Goal: Task Accomplishment & Management: Use online tool/utility

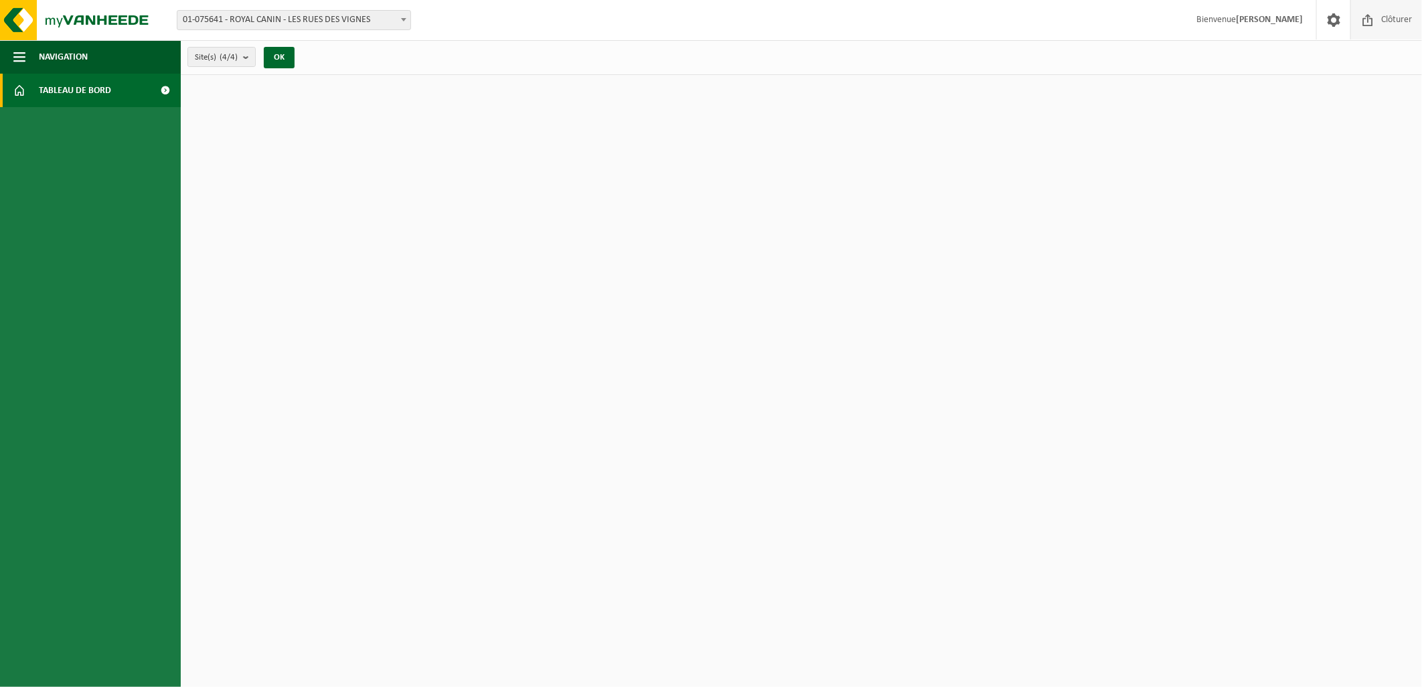
click at [1392, 16] on span "Clôturer" at bounding box center [1395, 19] width 37 height 39
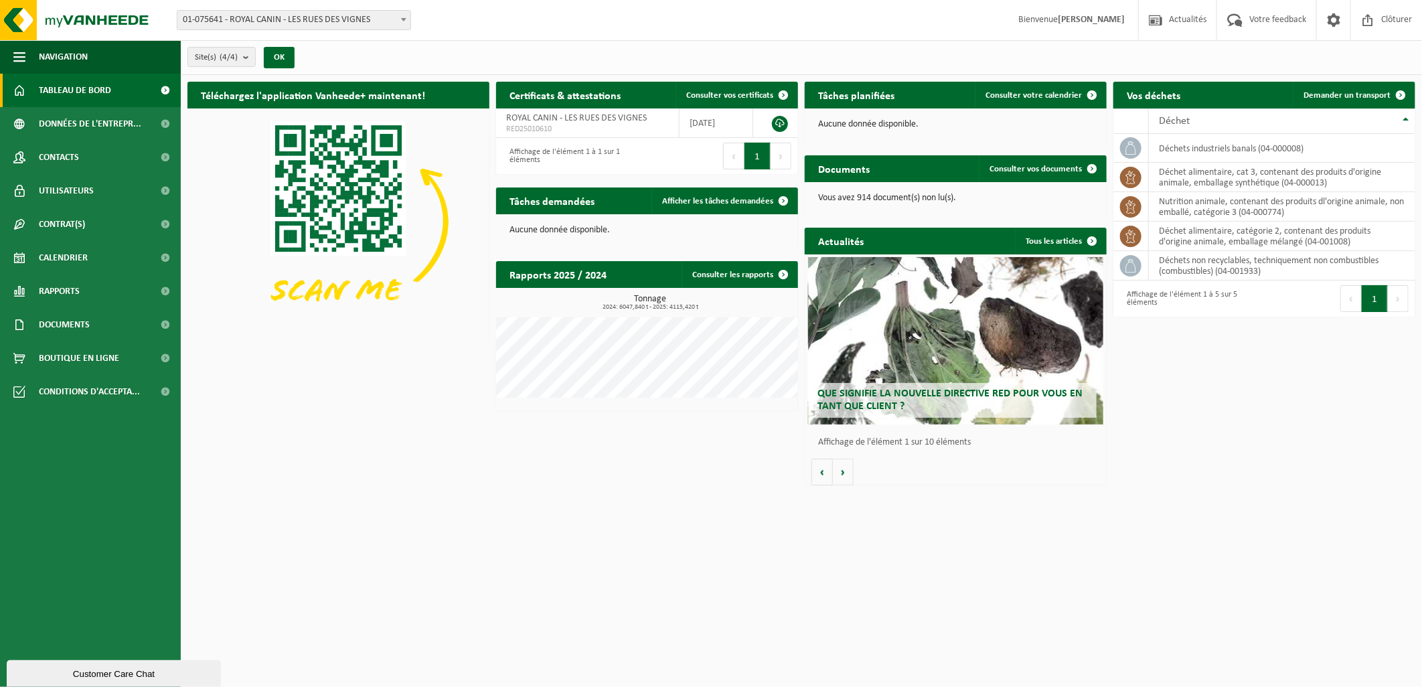
click at [333, 18] on span "01-075641 - ROYAL CANIN - LES RUES DES VIGNES" at bounding box center [293, 20] width 233 height 19
click at [1369, 91] on span "Demander un transport" at bounding box center [1346, 95] width 87 height 9
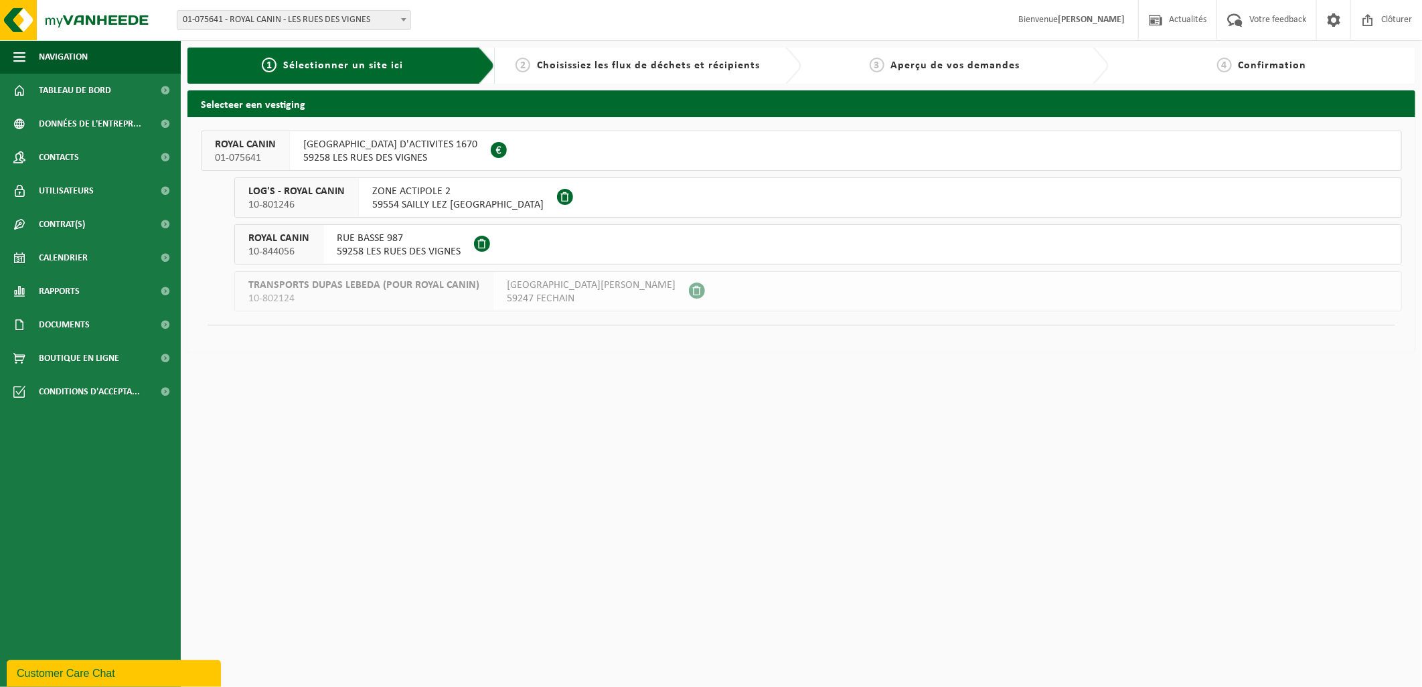
click at [335, 146] on span "RUE HAUTE ZONE D'ACTIVITES 1670" at bounding box center [390, 144] width 174 height 13
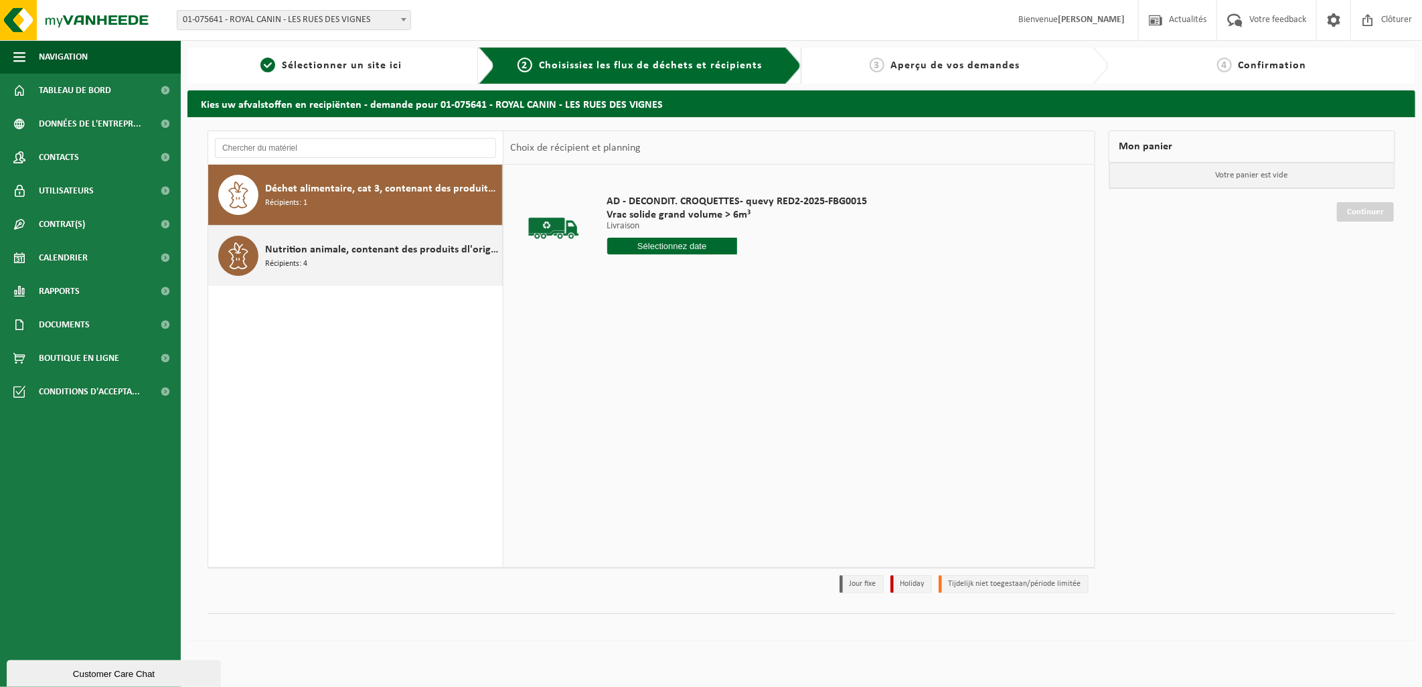
click at [332, 256] on span "Nutrition animale, contenant des produits dl'origine animale, non emballé, caté…" at bounding box center [382, 250] width 234 height 16
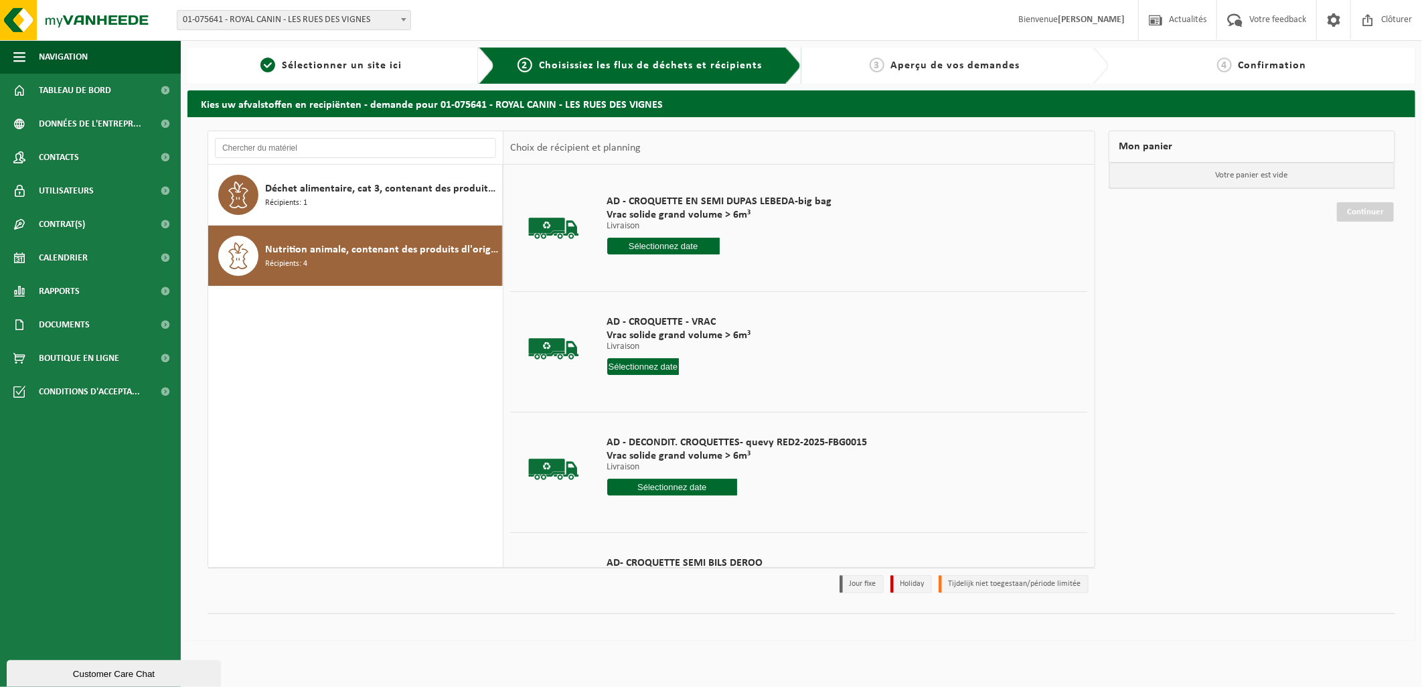
click at [689, 246] on input "text" at bounding box center [663, 246] width 112 height 17
click at [641, 370] on div "14" at bounding box center [640, 364] width 23 height 21
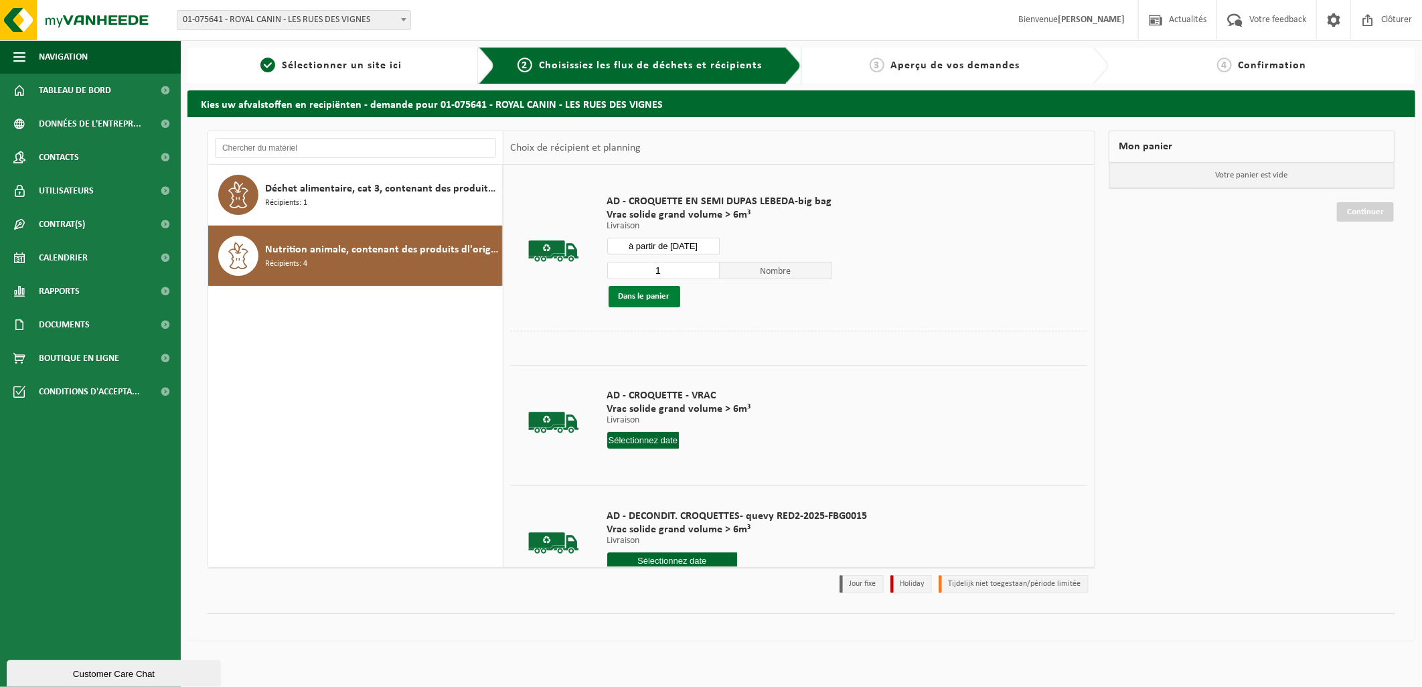
click at [661, 299] on button "Dans le panier" at bounding box center [644, 296] width 72 height 21
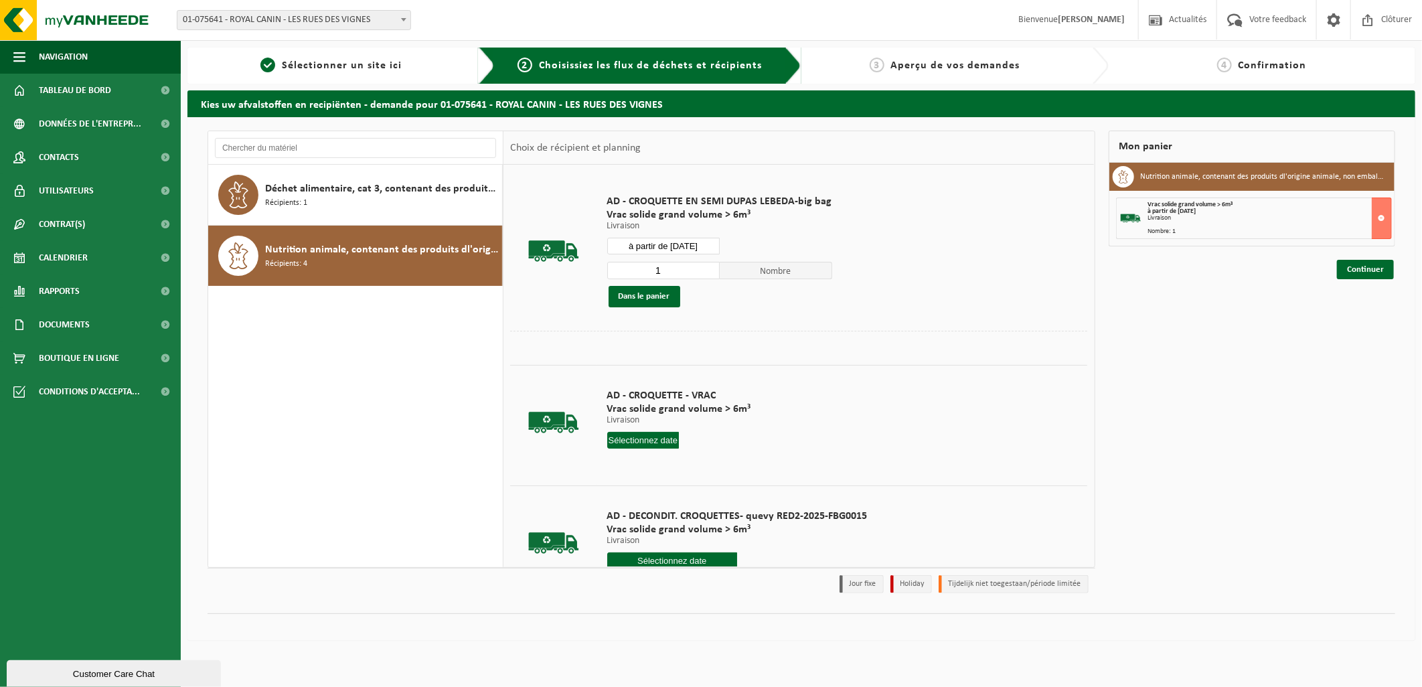
click at [701, 250] on input "à partir de 2025-10-14" at bounding box center [663, 246] width 112 height 17
click at [664, 367] on div "15" at bounding box center [664, 364] width 23 height 21
drag, startPoint x: 645, startPoint y: 299, endPoint x: 650, endPoint y: 290, distance: 10.2
click at [645, 299] on button "Dans le panier" at bounding box center [644, 296] width 72 height 21
click at [706, 242] on input "à partir de 2025-10-15" at bounding box center [663, 246] width 112 height 17
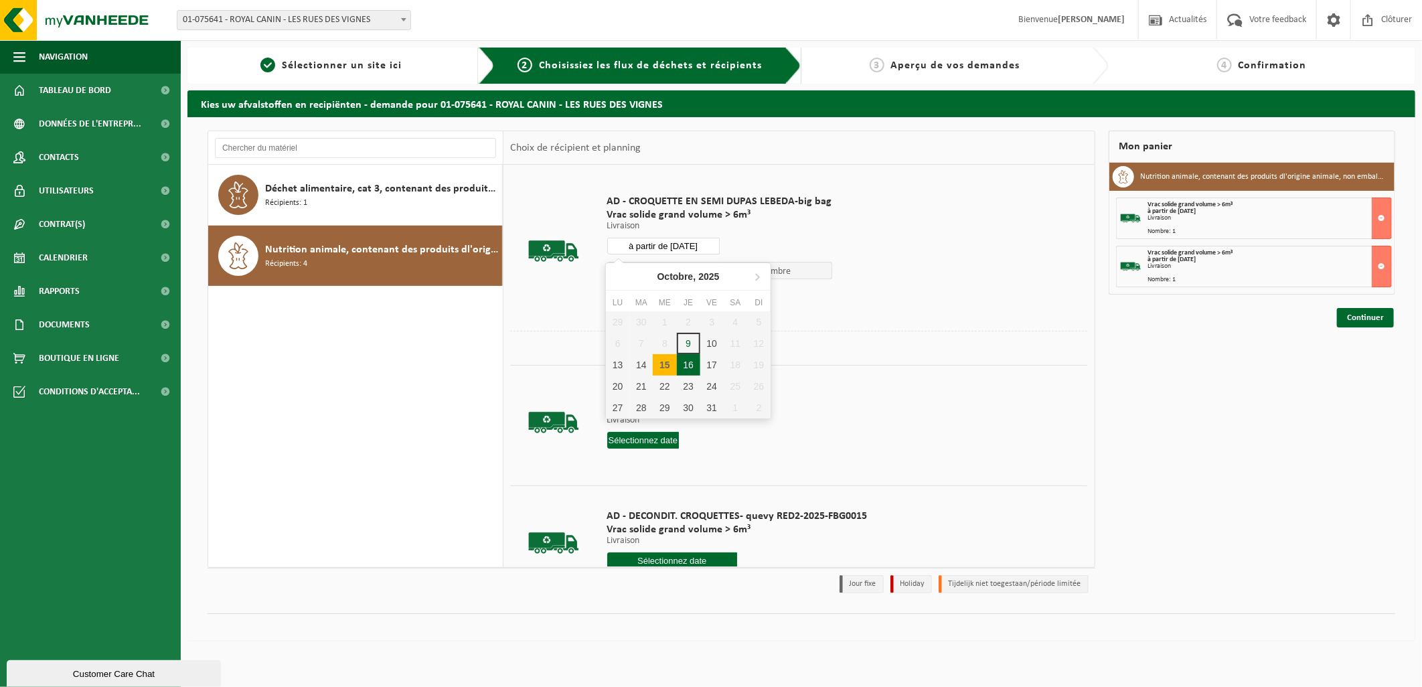
click at [691, 362] on div "16" at bounding box center [688, 364] width 23 height 21
click at [652, 292] on button "Dans le panier" at bounding box center [644, 296] width 72 height 21
click at [697, 242] on input "à partir de 2025-10-16" at bounding box center [663, 246] width 112 height 17
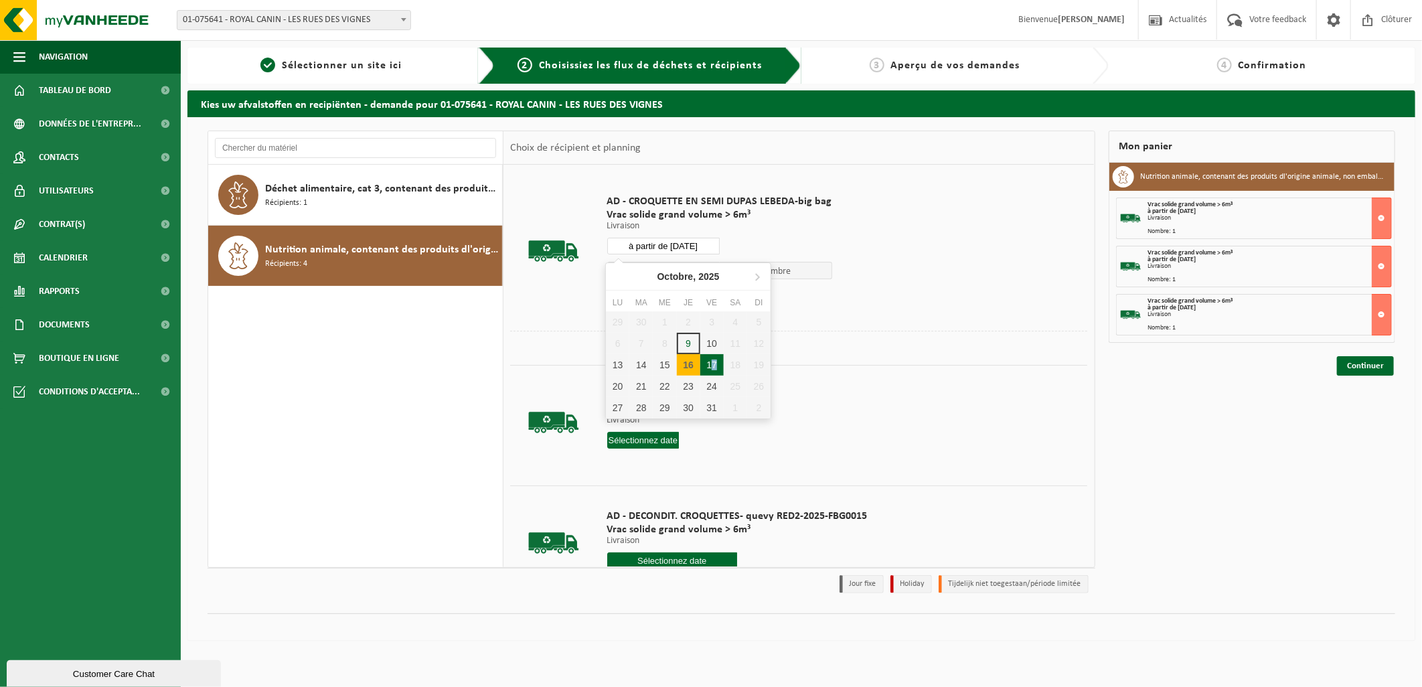
click at [713, 362] on div "17" at bounding box center [711, 364] width 23 height 21
click at [654, 291] on button "Dans le panier" at bounding box center [644, 296] width 72 height 21
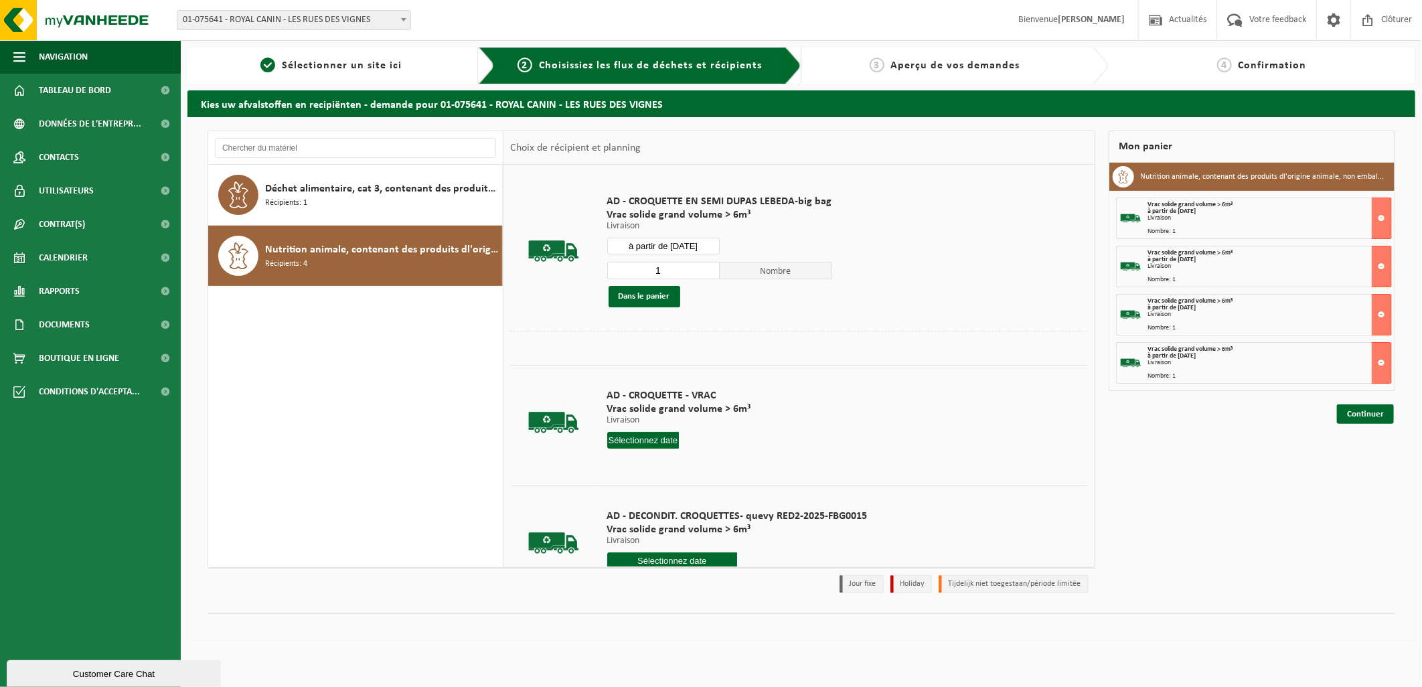
drag, startPoint x: 701, startPoint y: 246, endPoint x: 688, endPoint y: 261, distance: 20.0
click at [700, 246] on input "à partir de 2025-10-17" at bounding box center [663, 246] width 112 height 17
click at [622, 377] on div "20" at bounding box center [617, 385] width 23 height 21
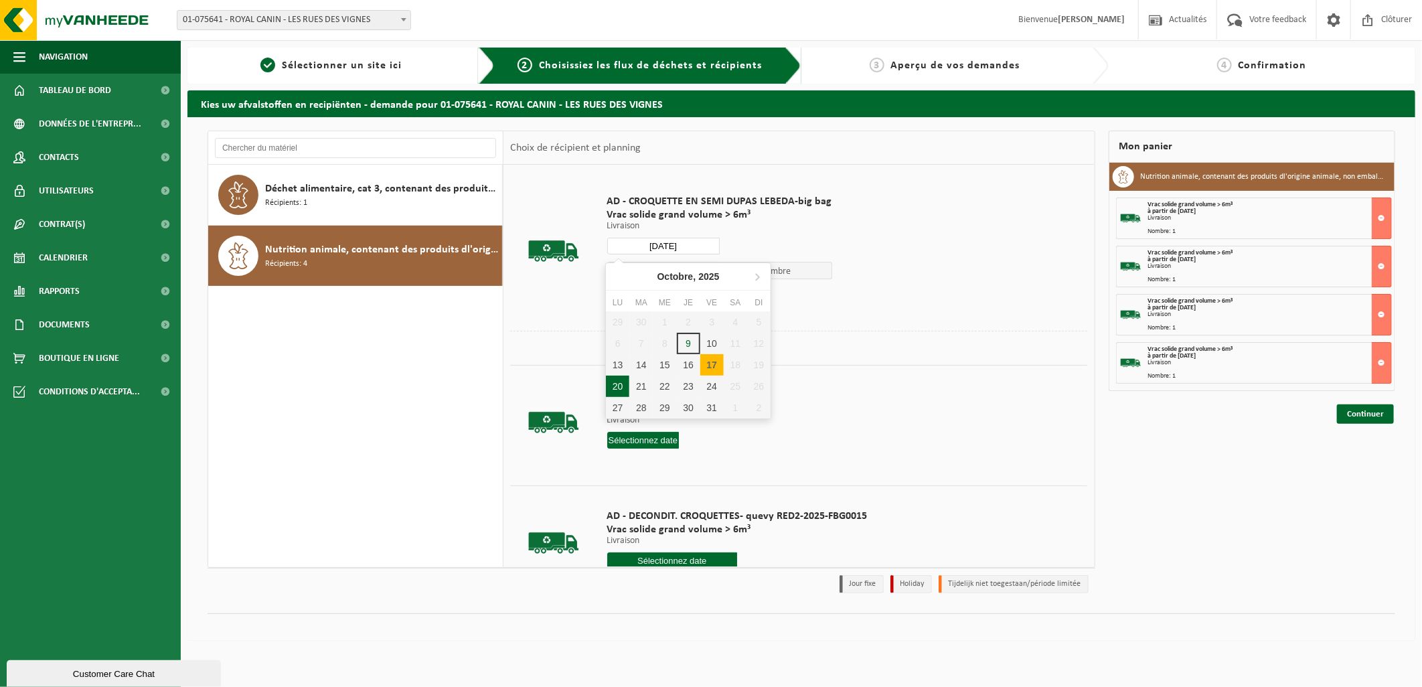
type input "à partir de 2025-10-20"
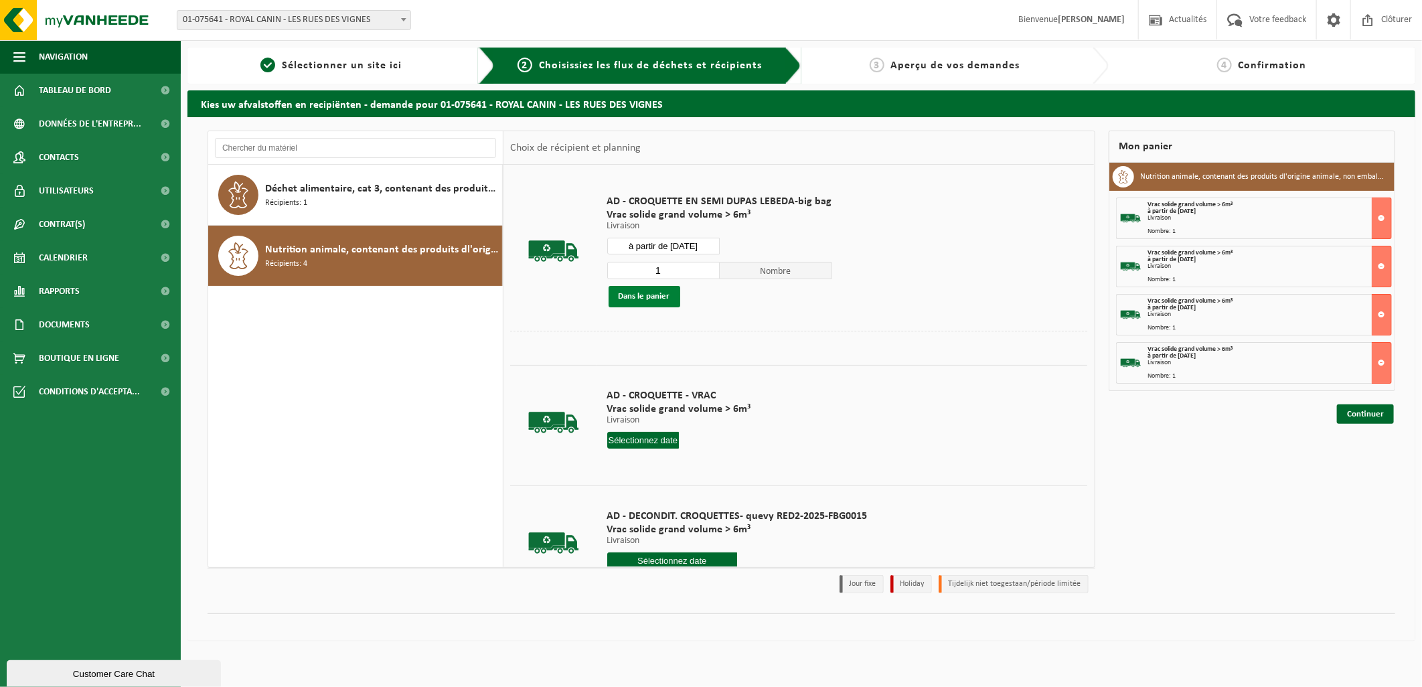
click at [651, 298] on button "Dans le panier" at bounding box center [644, 296] width 72 height 21
click at [1363, 462] on link "Continuer" at bounding box center [1365, 461] width 57 height 19
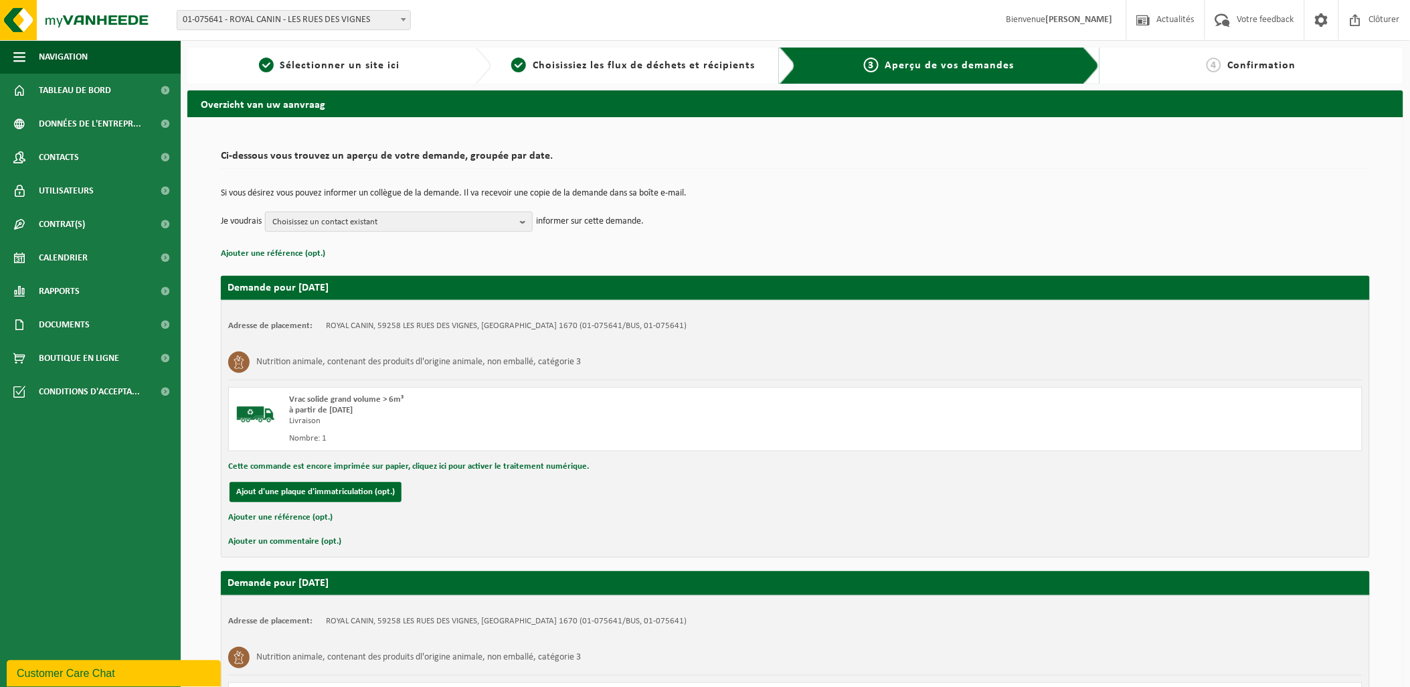
click at [519, 230] on button "Choisissez un contact existant" at bounding box center [399, 221] width 268 height 20
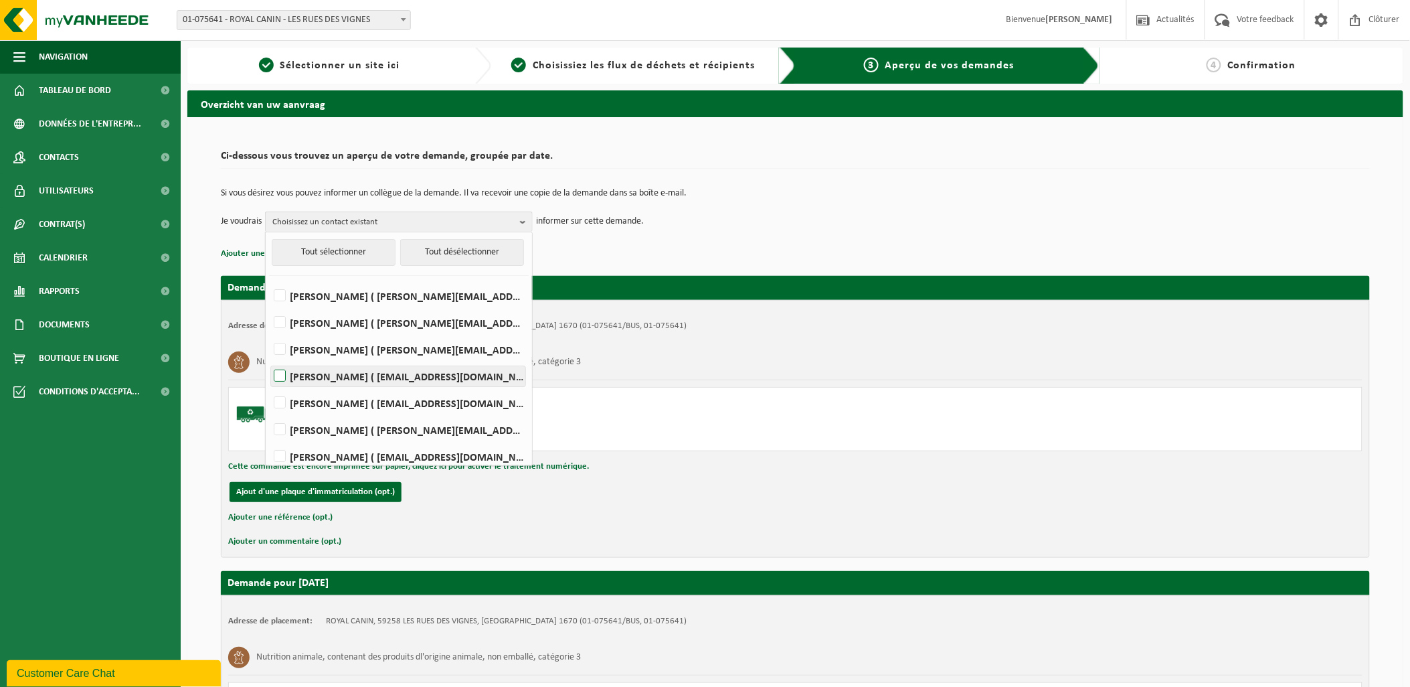
click at [297, 379] on label "Damien Normand ( dnormand@dupaslebeda.eu )" at bounding box center [398, 376] width 254 height 20
click at [269, 359] on input "Damien Normand ( dnormand@dupaslebeda.eu )" at bounding box center [268, 359] width 1 height 1
checkbox input "true"
click at [1246, 355] on div "Nutrition animale, contenant des produits dl'origine animale, non emballé, caté…" at bounding box center [795, 362] width 1134 height 35
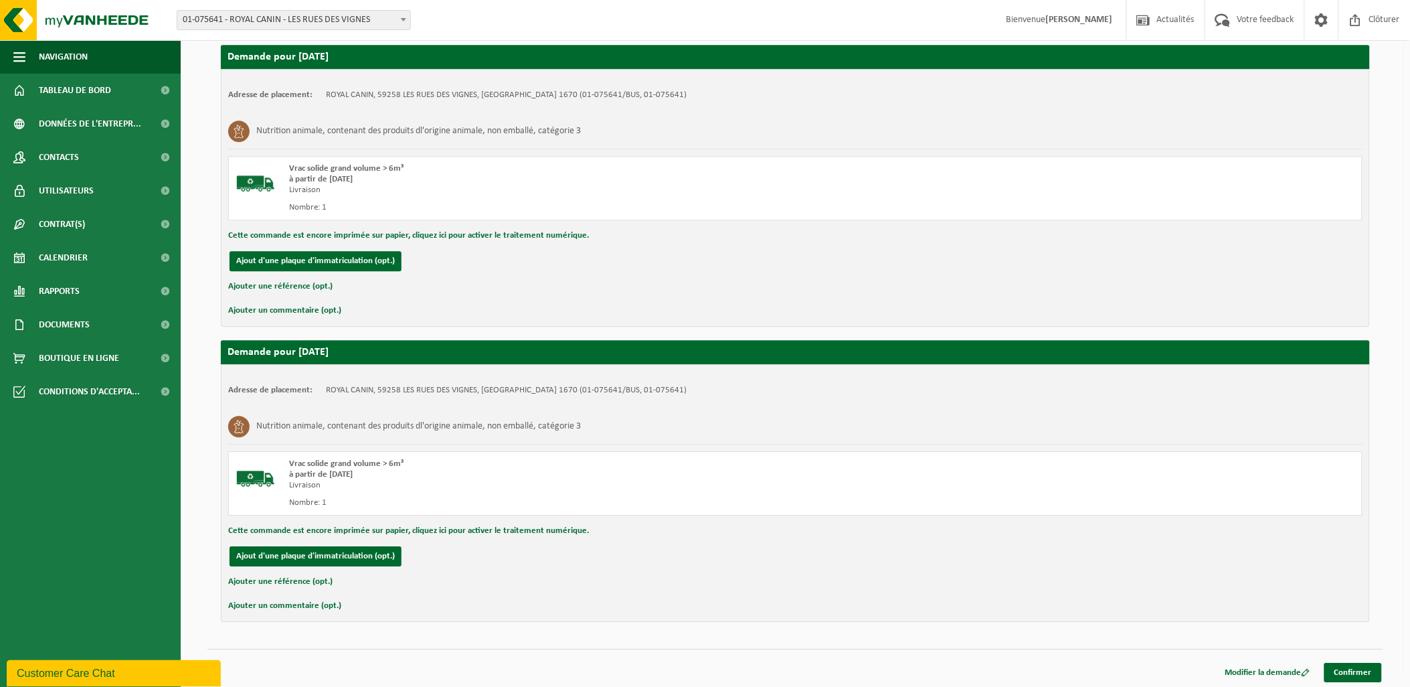
scroll to position [1120, 0]
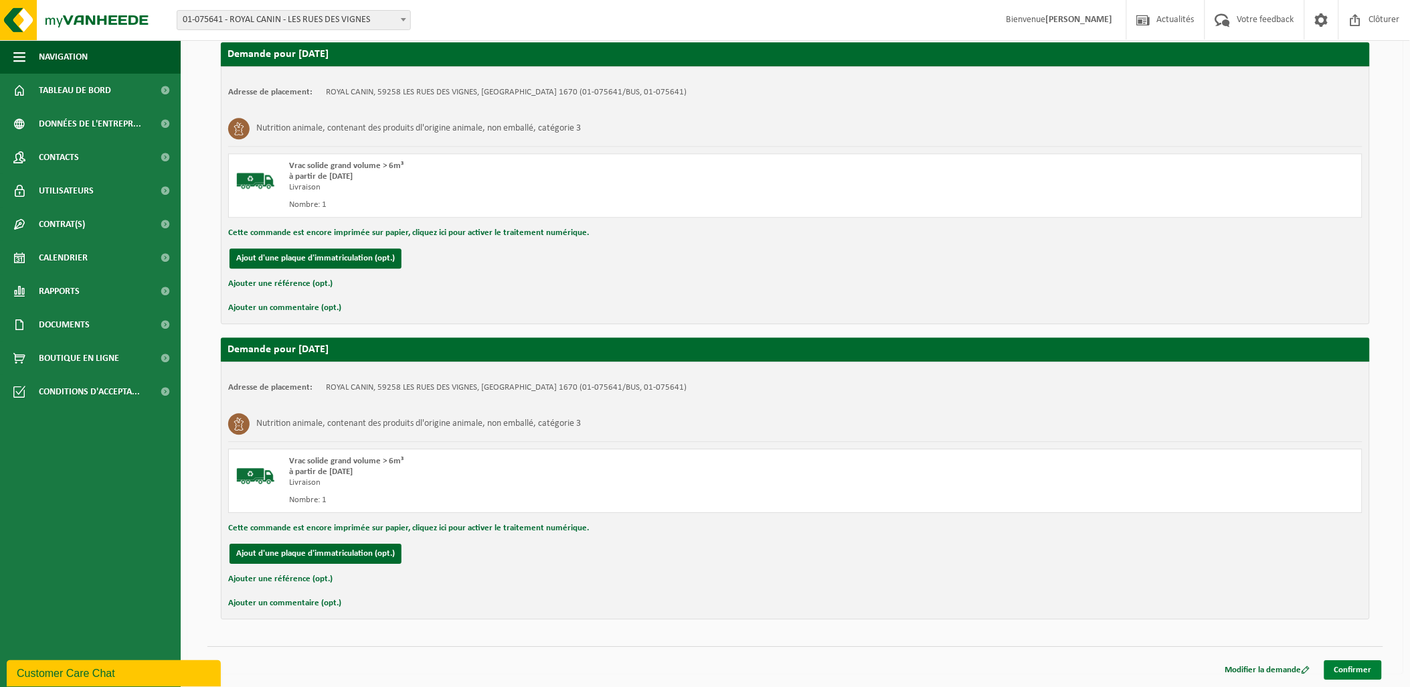
click at [1359, 667] on link "Confirmer" at bounding box center [1354, 669] width 58 height 19
